Goal: Transaction & Acquisition: Obtain resource

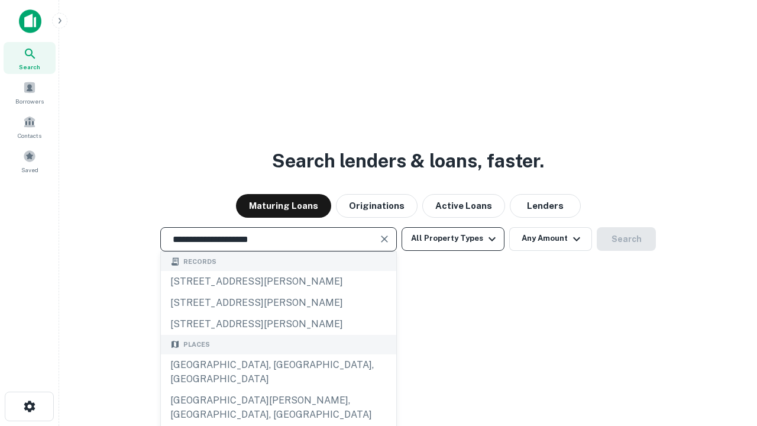
click at [278, 390] on div "[GEOGRAPHIC_DATA], [GEOGRAPHIC_DATA], [GEOGRAPHIC_DATA]" at bounding box center [278, 371] width 235 height 35
click at [453, 238] on button "All Property Types" at bounding box center [453, 239] width 103 height 24
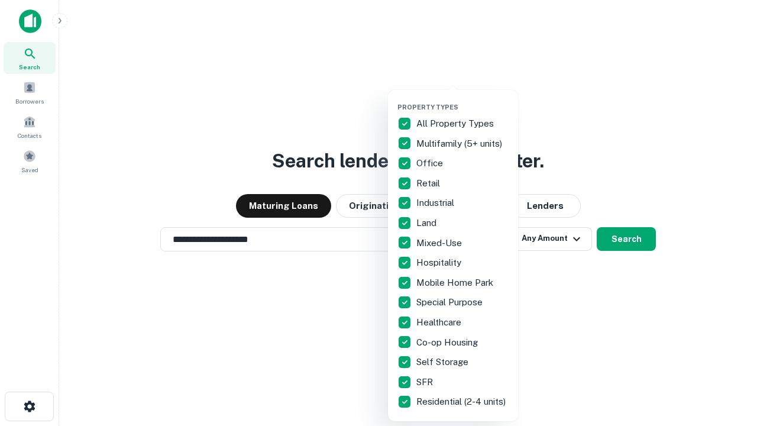
type input "**********"
click at [462, 99] on button "button" at bounding box center [462, 99] width 130 height 1
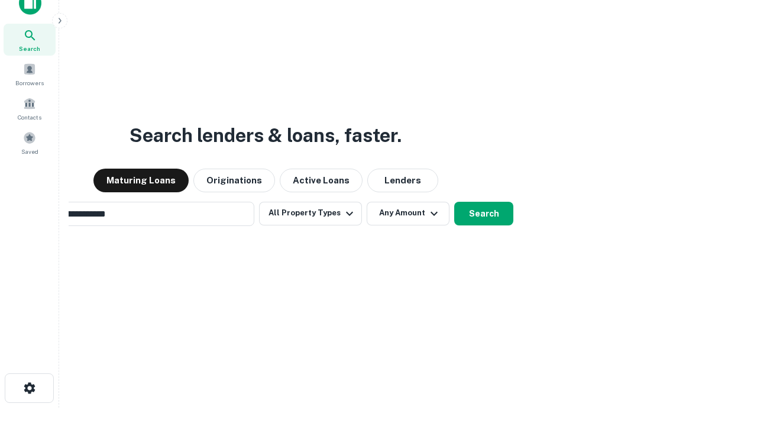
scroll to position [19, 0]
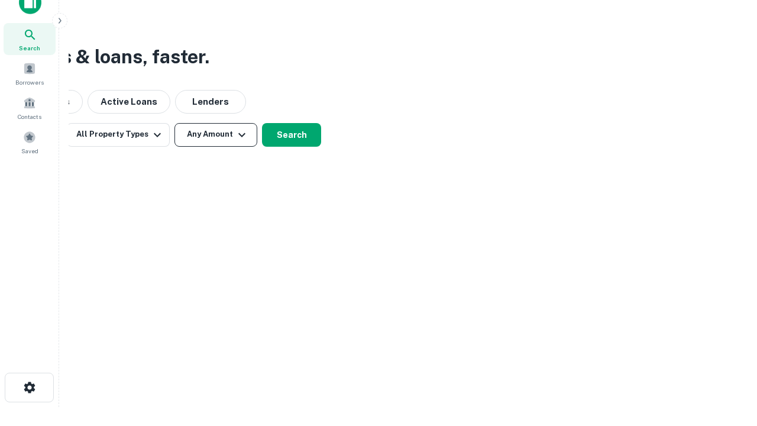
click at [216, 134] on button "Any Amount" at bounding box center [215, 135] width 83 height 24
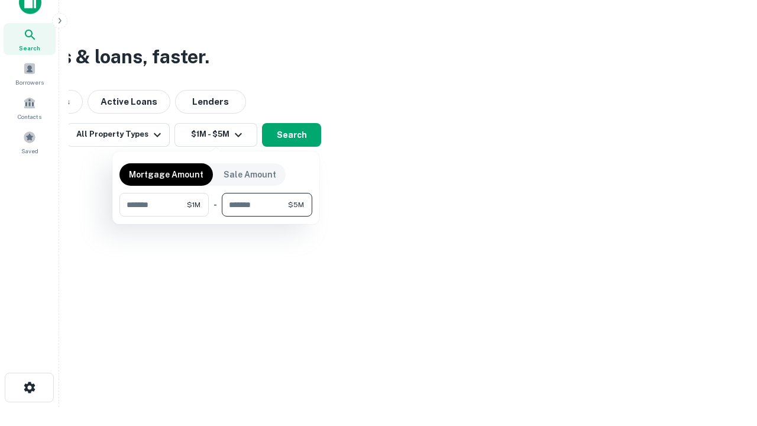
type input "*******"
click at [216, 216] on button "button" at bounding box center [215, 216] width 193 height 1
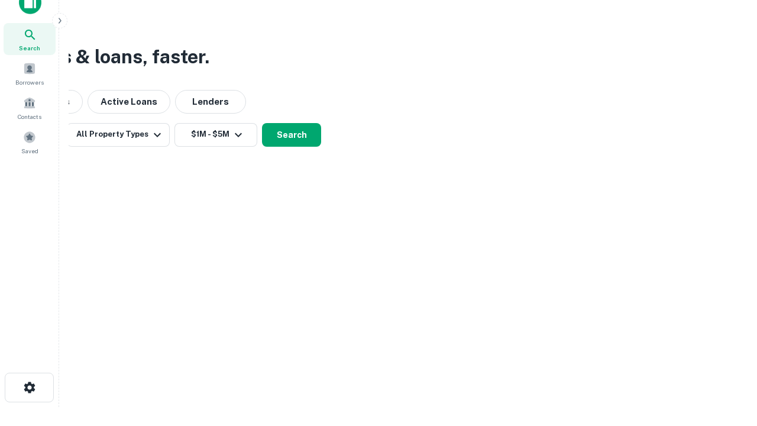
scroll to position [7, 218]
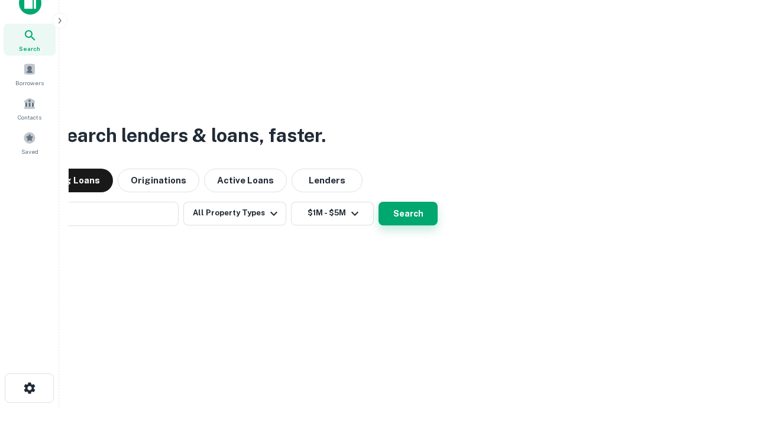
click at [378, 202] on button "Search" at bounding box center [407, 214] width 59 height 24
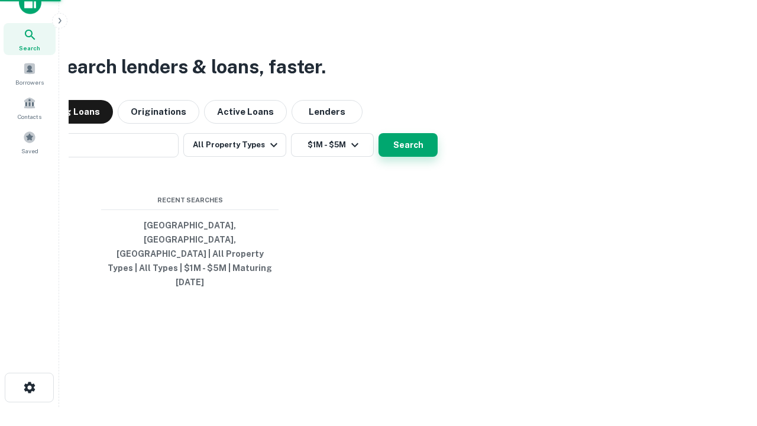
scroll to position [31, 335]
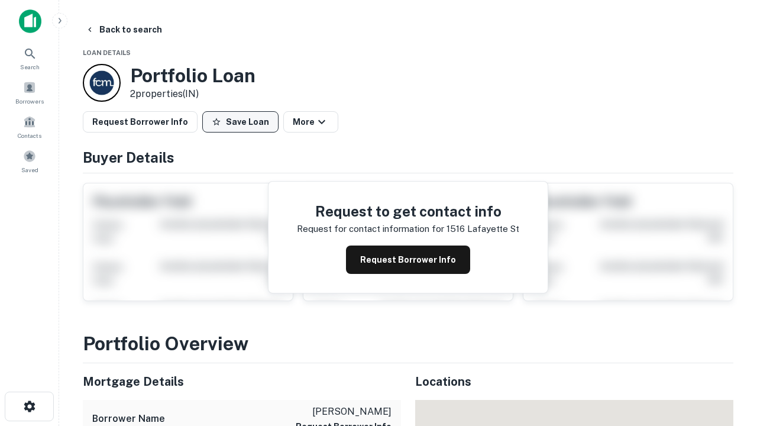
click at [240, 122] on button "Save Loan" at bounding box center [240, 121] width 76 height 21
